Goal: Task Accomplishment & Management: Use online tool/utility

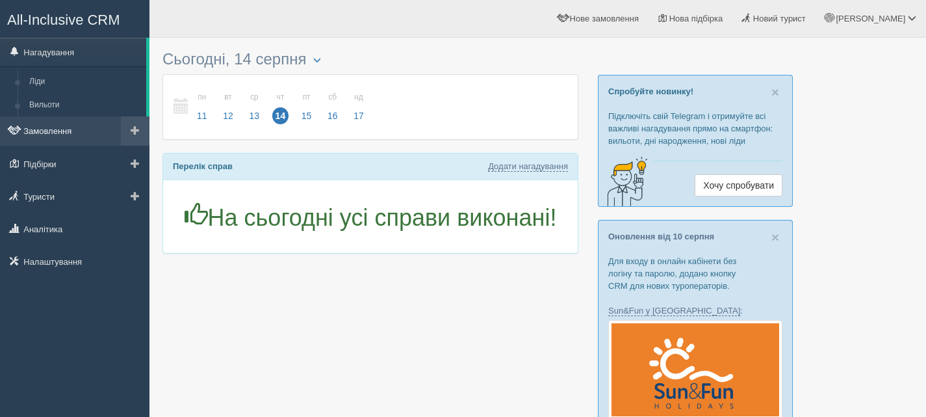
click at [65, 132] on link "Замовлення" at bounding box center [74, 130] width 149 height 29
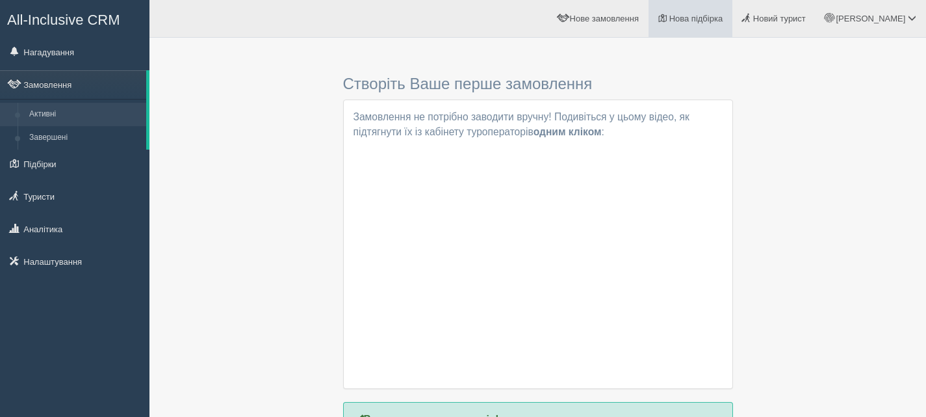
click at [723, 16] on span "Нова підбірка" at bounding box center [696, 19] width 54 height 10
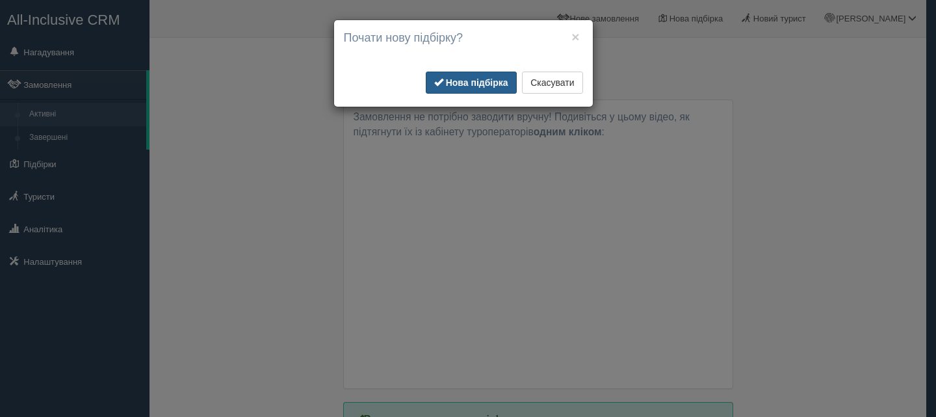
click at [485, 75] on button "Нова підбірка" at bounding box center [471, 82] width 91 height 22
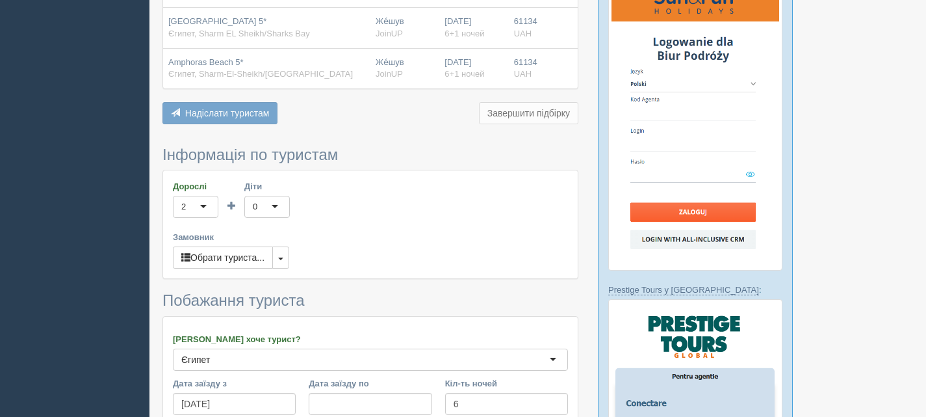
scroll to position [585, 0]
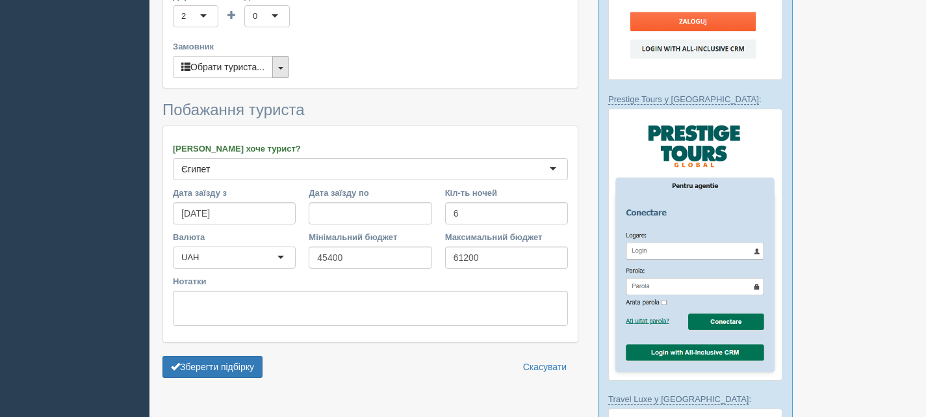
click at [285, 65] on button "button" at bounding box center [280, 67] width 17 height 22
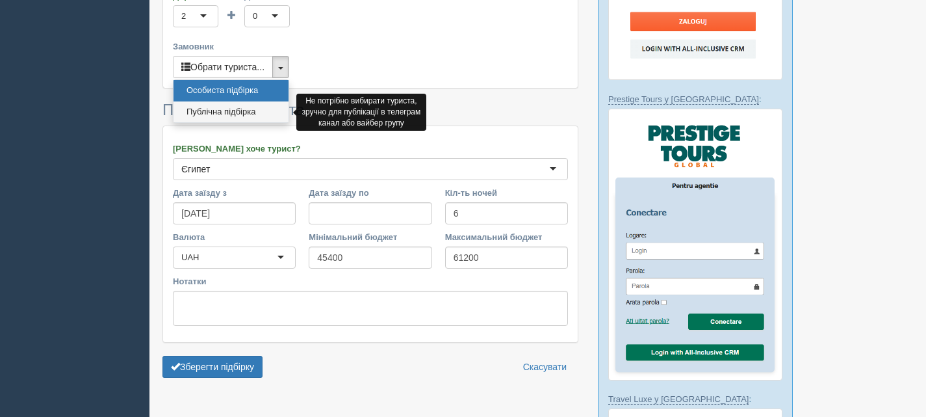
click at [233, 109] on link "Публічна підбірка" at bounding box center [231, 111] width 115 height 21
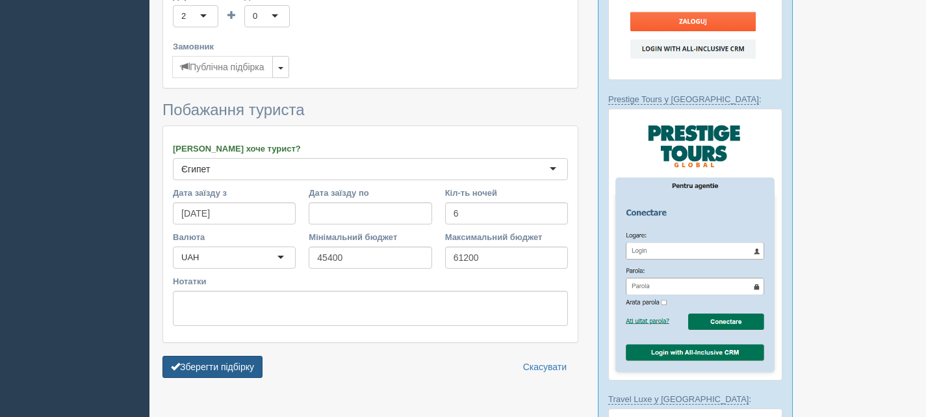
click at [220, 364] on button "Зберегти підбірку" at bounding box center [212, 366] width 100 height 22
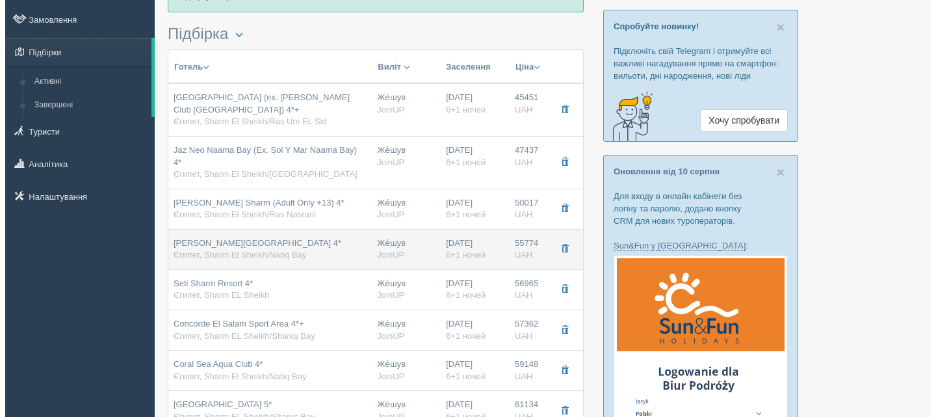
scroll to position [65, 0]
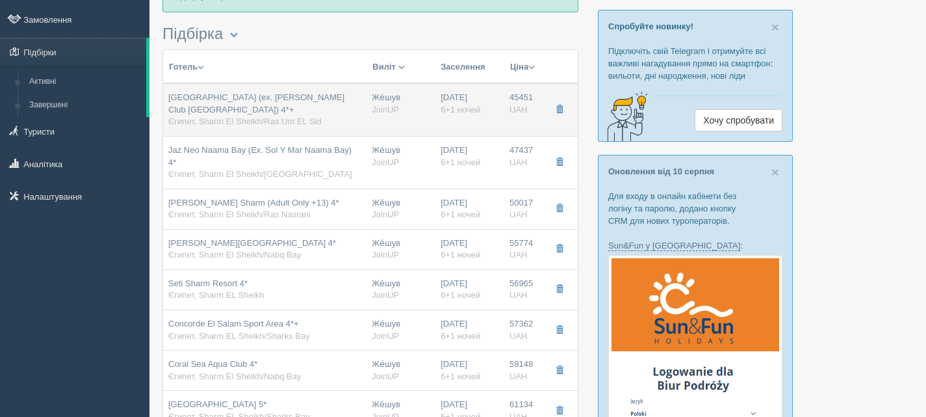
click at [260, 110] on div "Queen Sharm Resort (ex. Vera Club Queen Sharm Beach) 4*+ Єгипет, Sharm El Sheik…" at bounding box center [264, 110] width 193 height 36
type input "[GEOGRAPHIC_DATA] (ex. [PERSON_NAME] Club [GEOGRAPHIC_DATA]) 4*+"
type input "Єгипет"
type input "Sharm El Sheikh/Ras Um EL Sid"
type input "45451.00"
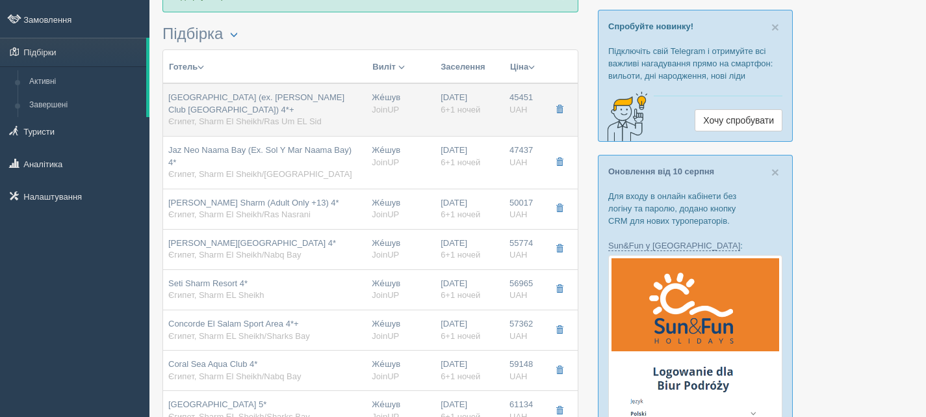
type input "Же́шув"
type input "23:30"
type input "6+1"
type input "Standard Room"
type input "AI"
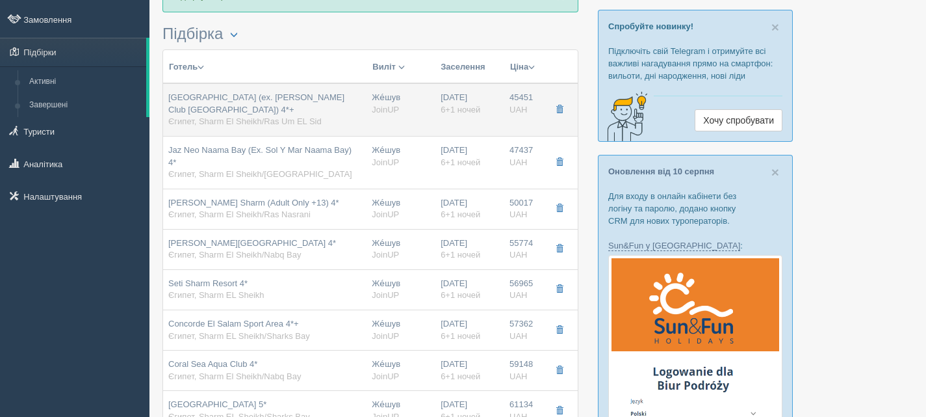
type input "JoinUP"
type input "https://agent-content.joinup.ua/hotel/vera-club-queen-sharm-beach/"
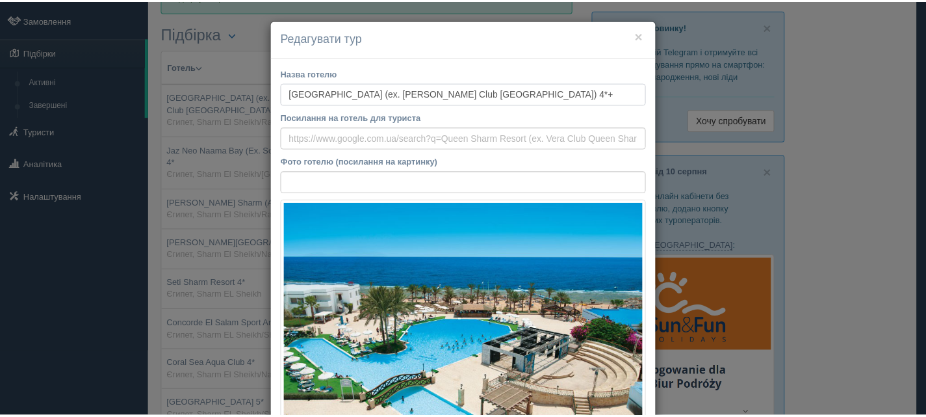
scroll to position [0, 0]
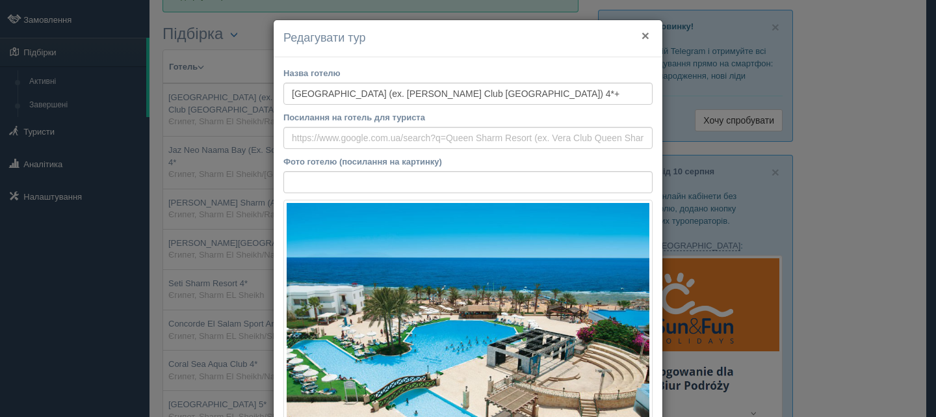
click at [643, 31] on button "×" at bounding box center [645, 36] width 8 height 14
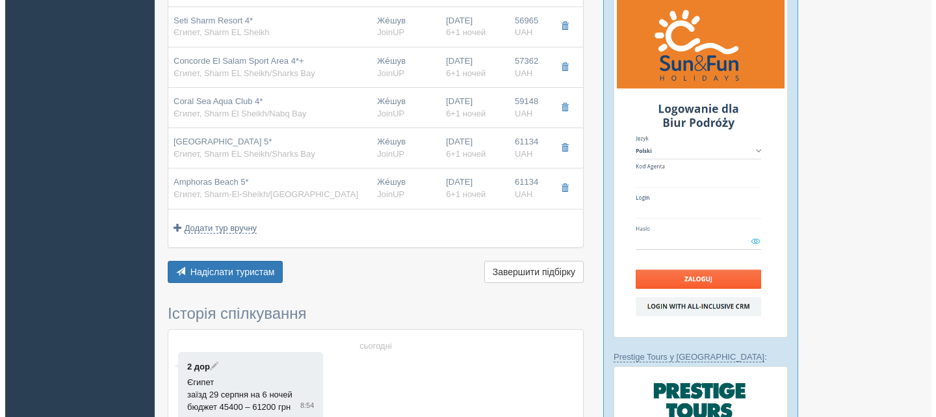
scroll to position [455, 0]
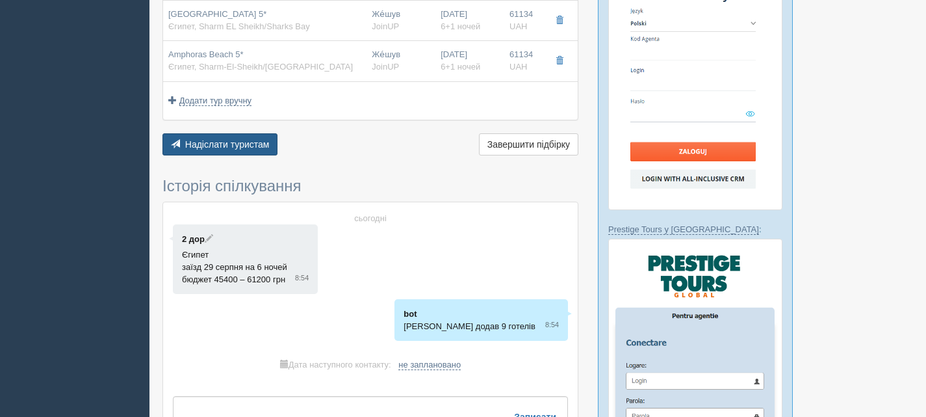
click at [230, 138] on button "Надіслати туристам Надіслати" at bounding box center [219, 144] width 115 height 22
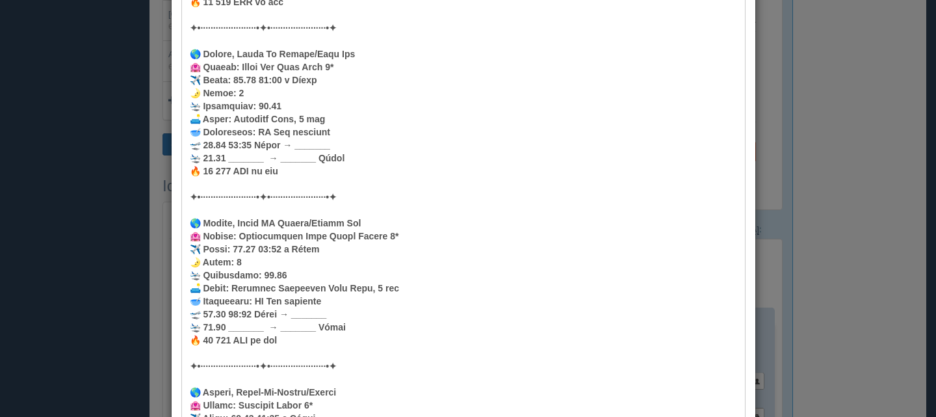
scroll to position [1447, 0]
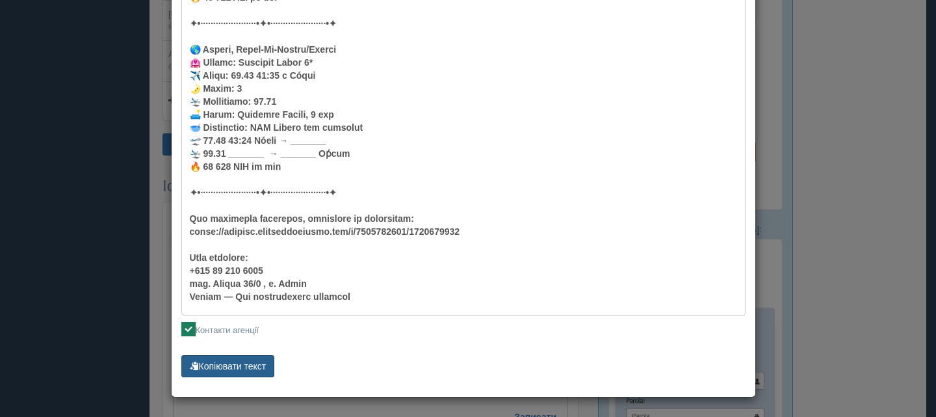
click at [234, 363] on button "Копіювати текст" at bounding box center [228, 366] width 94 height 22
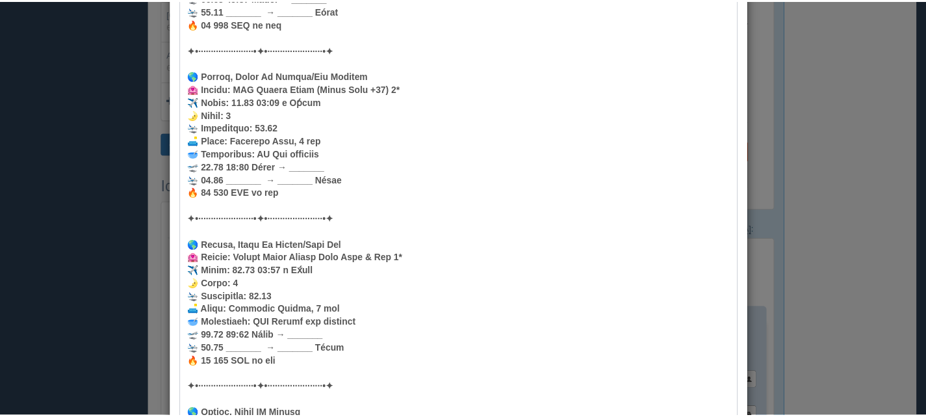
scroll to position [0, 0]
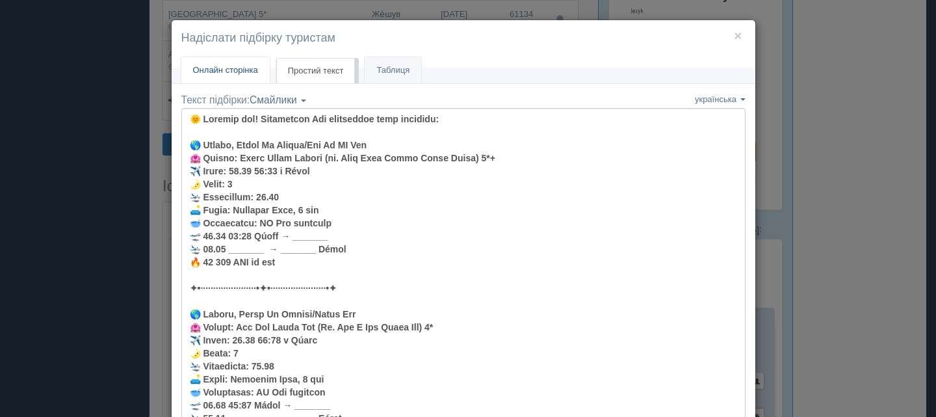
click at [227, 66] on span "Онлайн сторінка" at bounding box center [225, 70] width 65 height 10
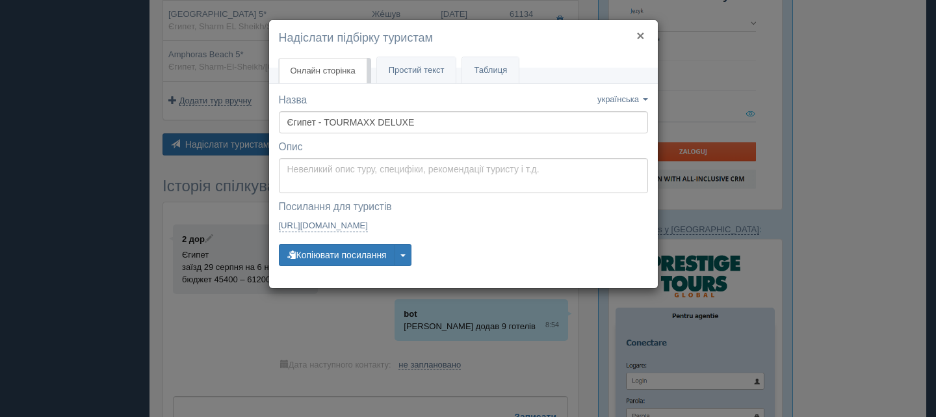
click at [639, 40] on button "×" at bounding box center [640, 36] width 8 height 14
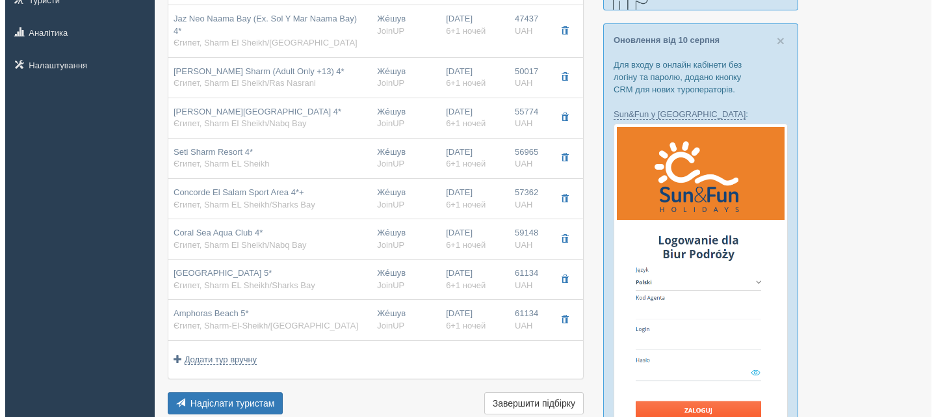
scroll to position [195, 0]
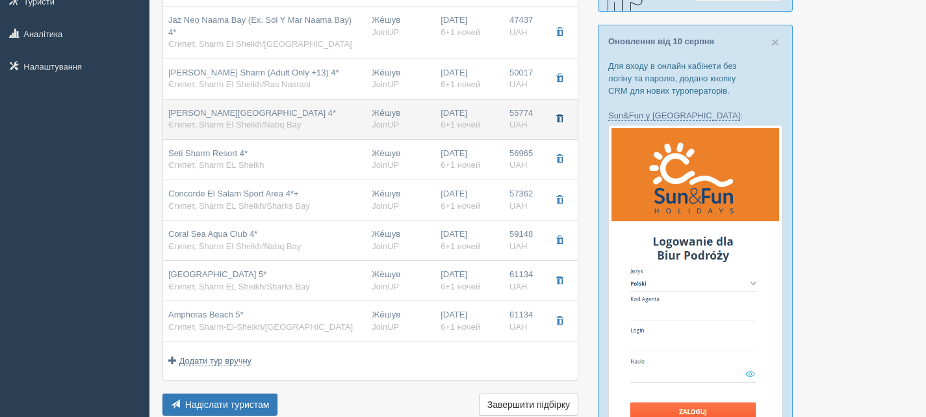
click at [559, 120] on span "button" at bounding box center [560, 118] width 8 height 8
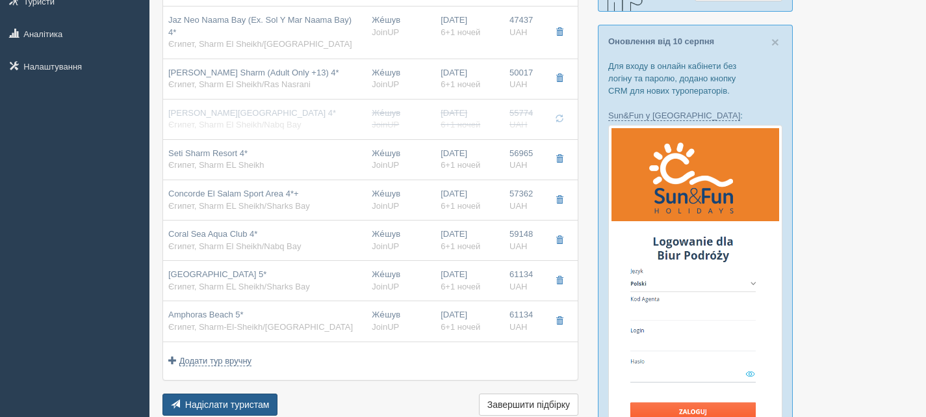
click at [231, 398] on button "Надіслати туристам Надіслати" at bounding box center [219, 404] width 115 height 22
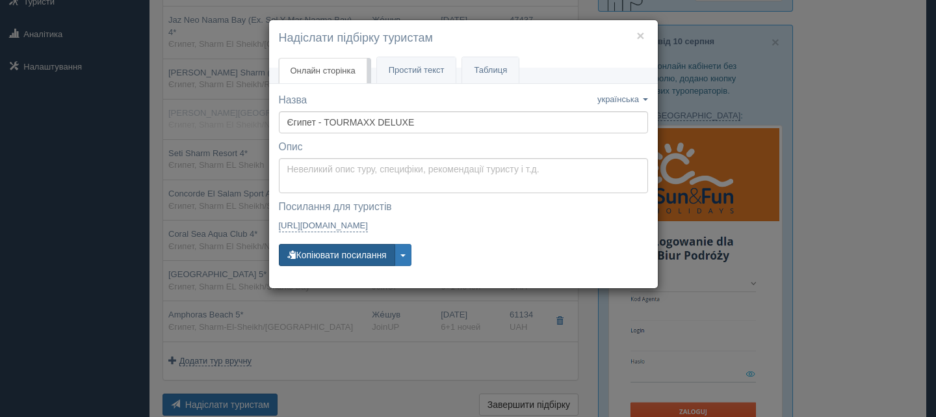
click at [324, 252] on button "Копіювати посилання" at bounding box center [337, 255] width 116 height 22
click at [422, 74] on span "Простий текст" at bounding box center [417, 70] width 56 height 10
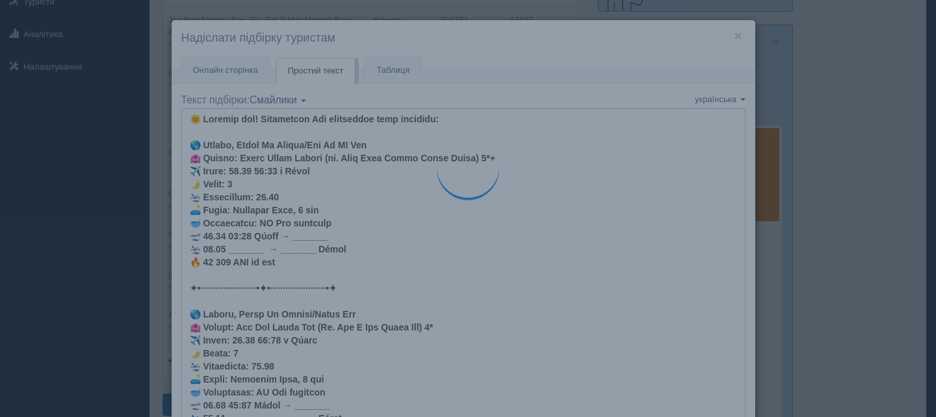
type textarea "🌞 Доброго дня! Пропонуємо Вам розглянути такі варіанти: 🌎 Єгипет, Sharm El Shei…"
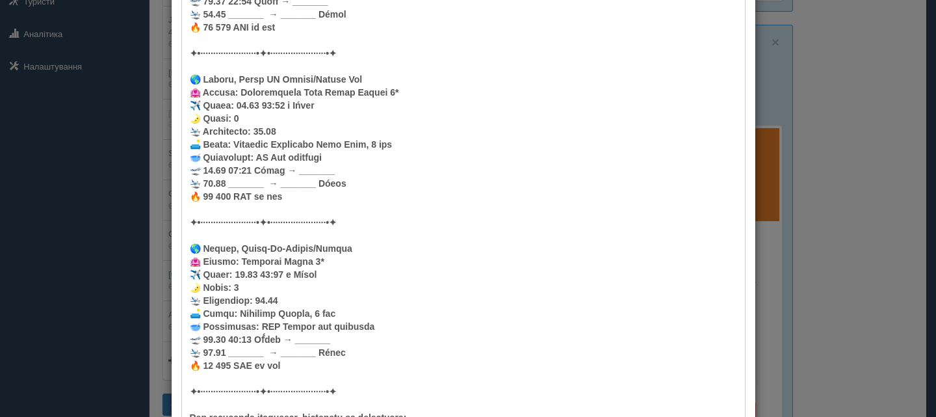
scroll to position [1278, 0]
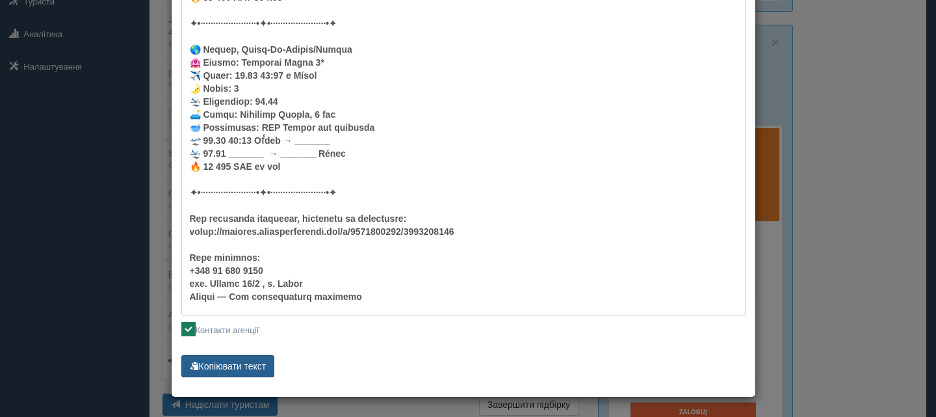
click at [249, 358] on button "Копіювати текст" at bounding box center [228, 366] width 94 height 22
